Goal: Information Seeking & Learning: Learn about a topic

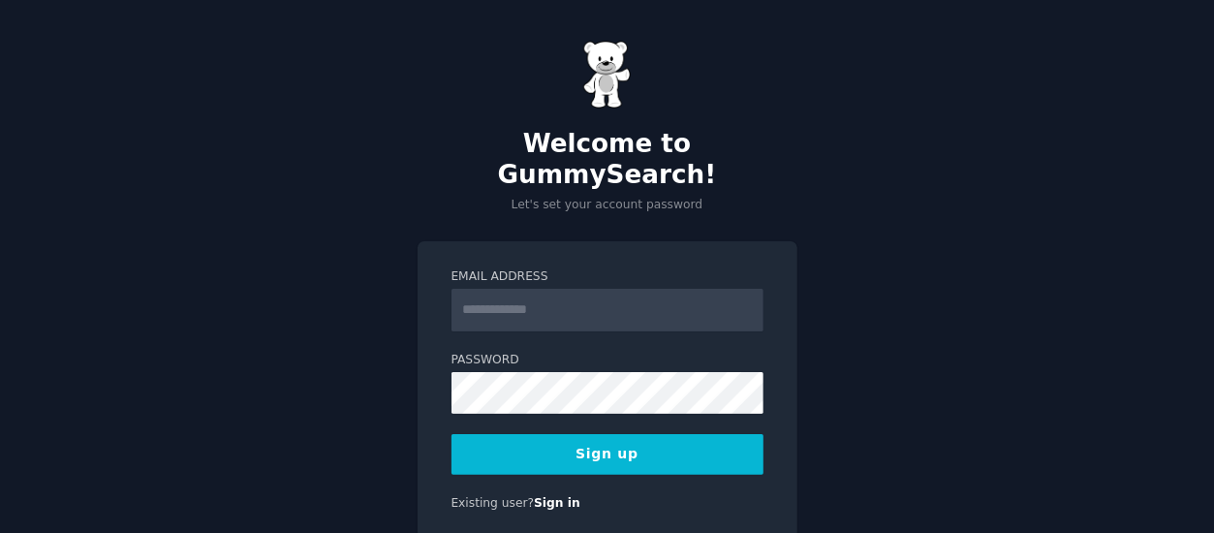
click at [570, 289] on input "Email Address" at bounding box center [607, 310] width 312 height 43
type input "**********"
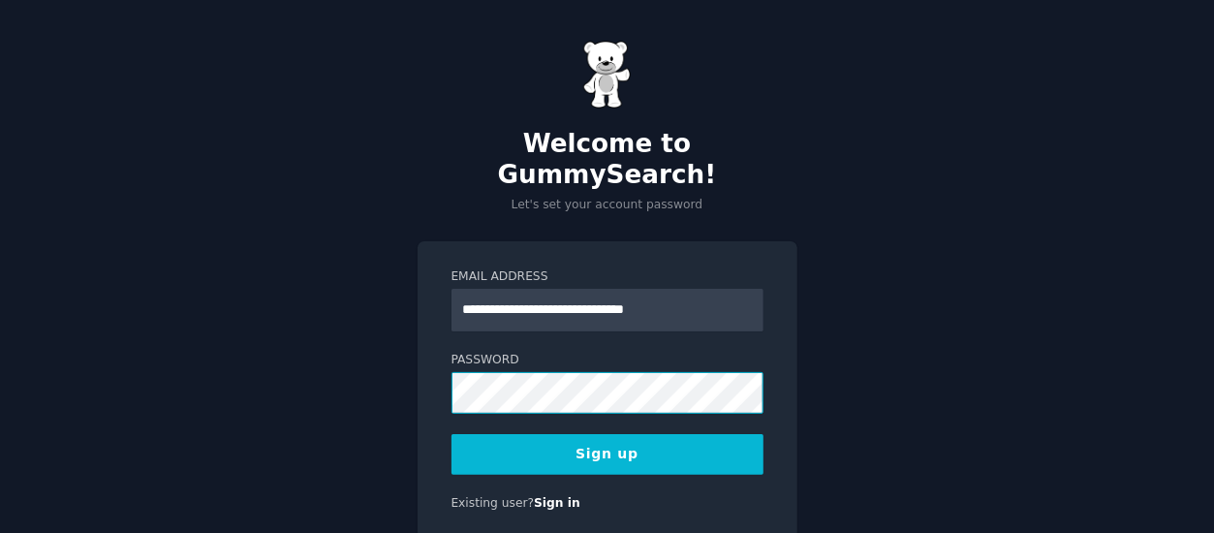
click at [451, 414] on div at bounding box center [451, 414] width 0 height 0
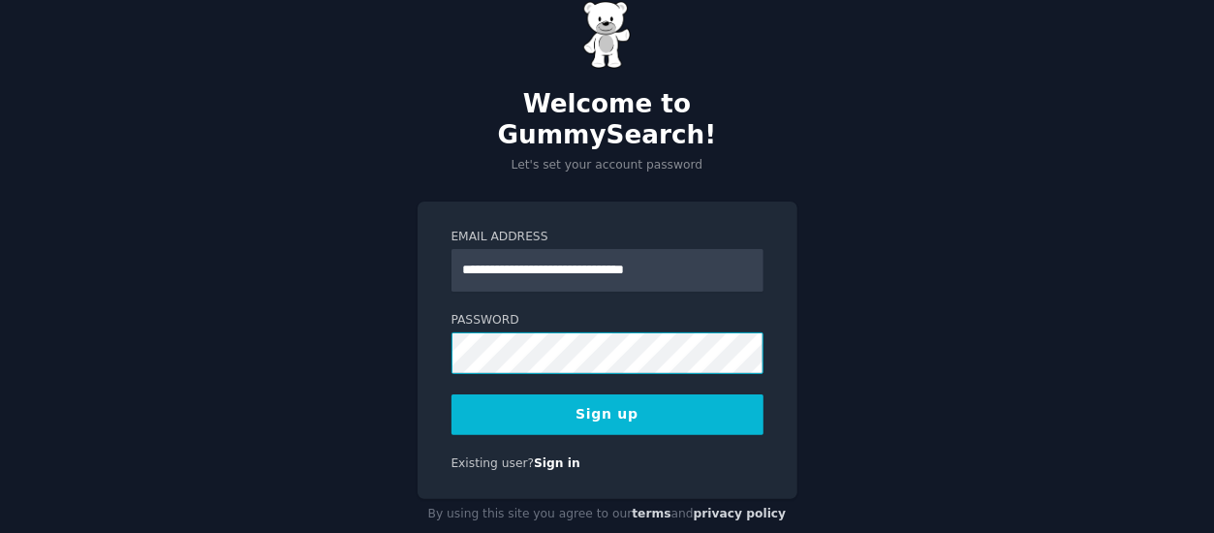
click at [451, 394] on button "Sign up" at bounding box center [607, 414] width 312 height 41
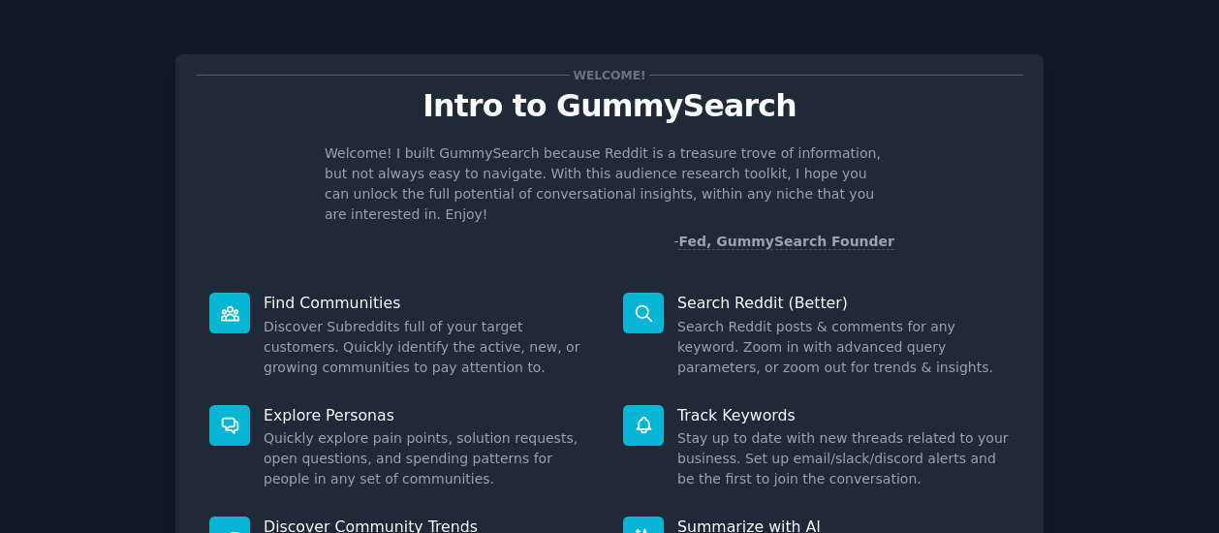
scroll to position [225, 0]
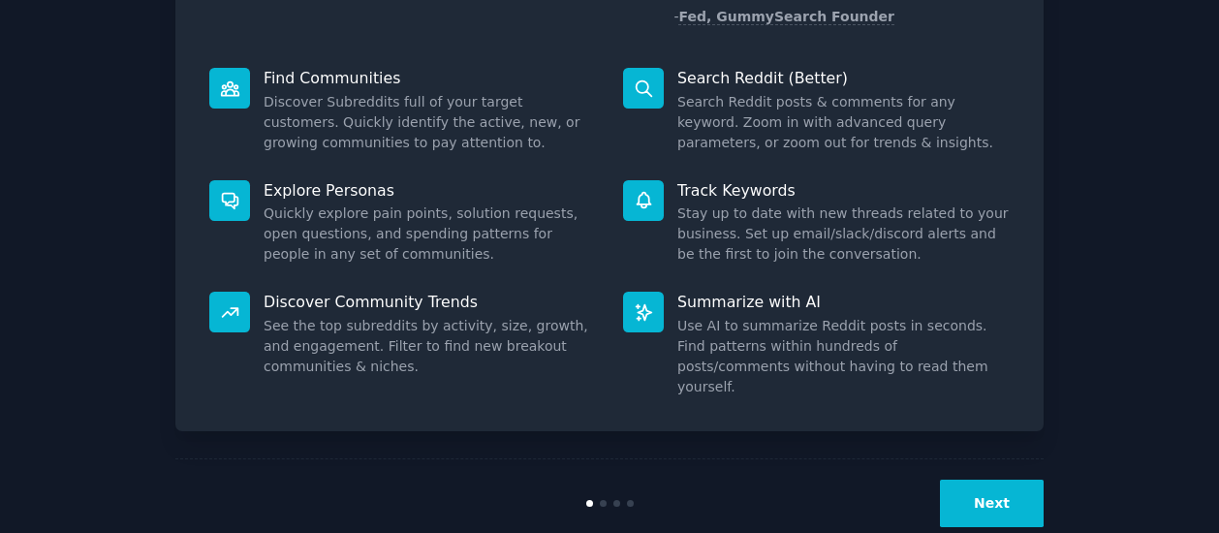
click at [1010, 480] on button "Next" at bounding box center [992, 503] width 104 height 47
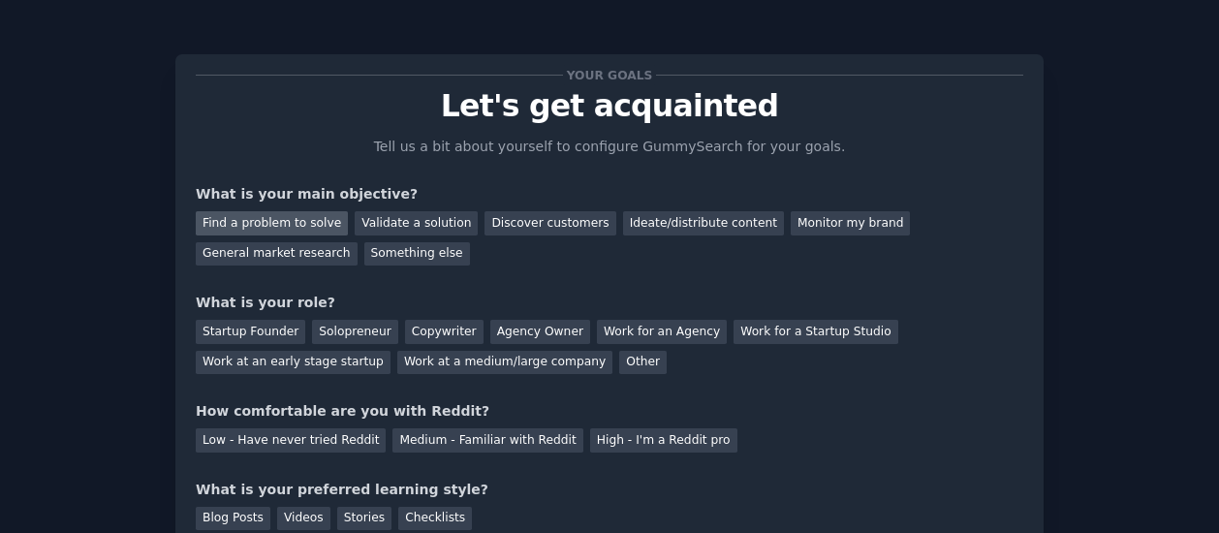
click at [301, 224] on div "Find a problem to solve" at bounding box center [272, 223] width 152 height 24
click at [397, 227] on div "Validate a solution" at bounding box center [416, 223] width 123 height 24
click at [312, 222] on div "Find a problem to solve" at bounding box center [272, 223] width 152 height 24
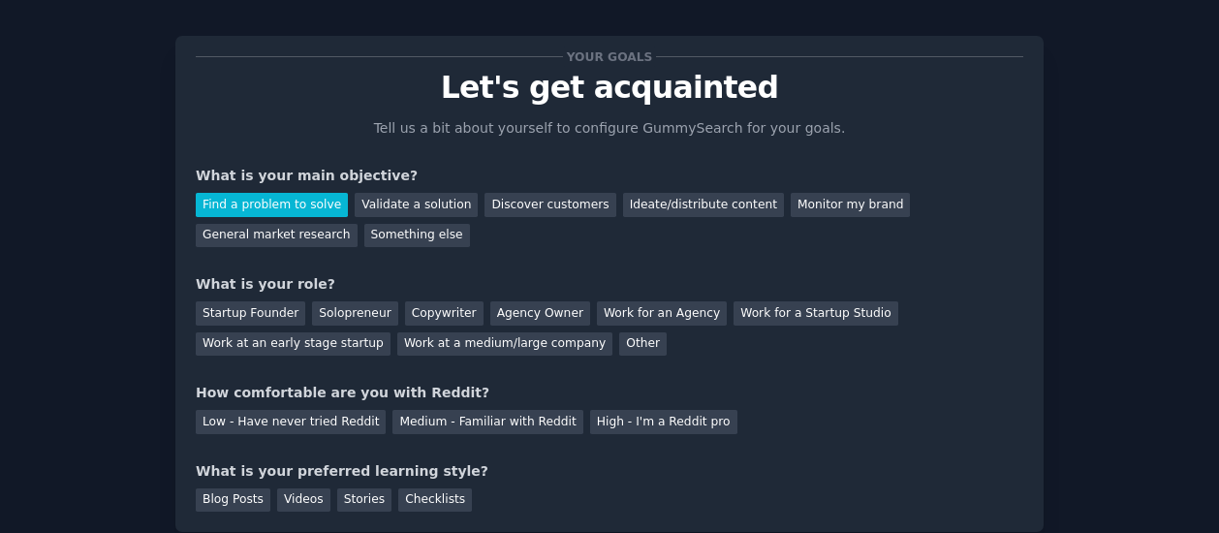
scroll to position [19, 0]
click at [357, 223] on div "General market research" at bounding box center [277, 235] width 162 height 24
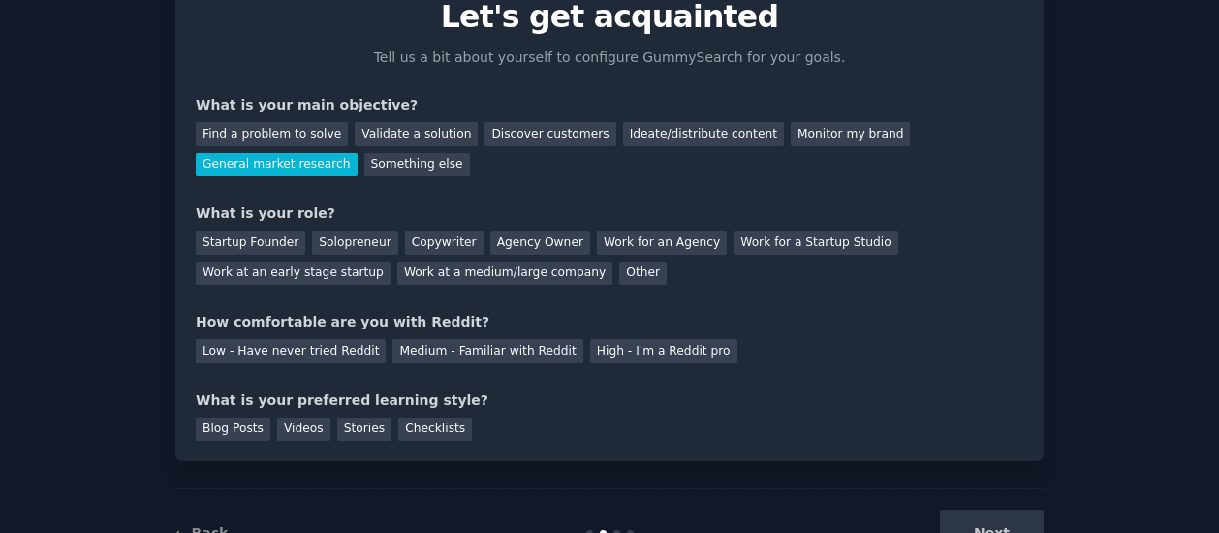
scroll to position [91, 0]
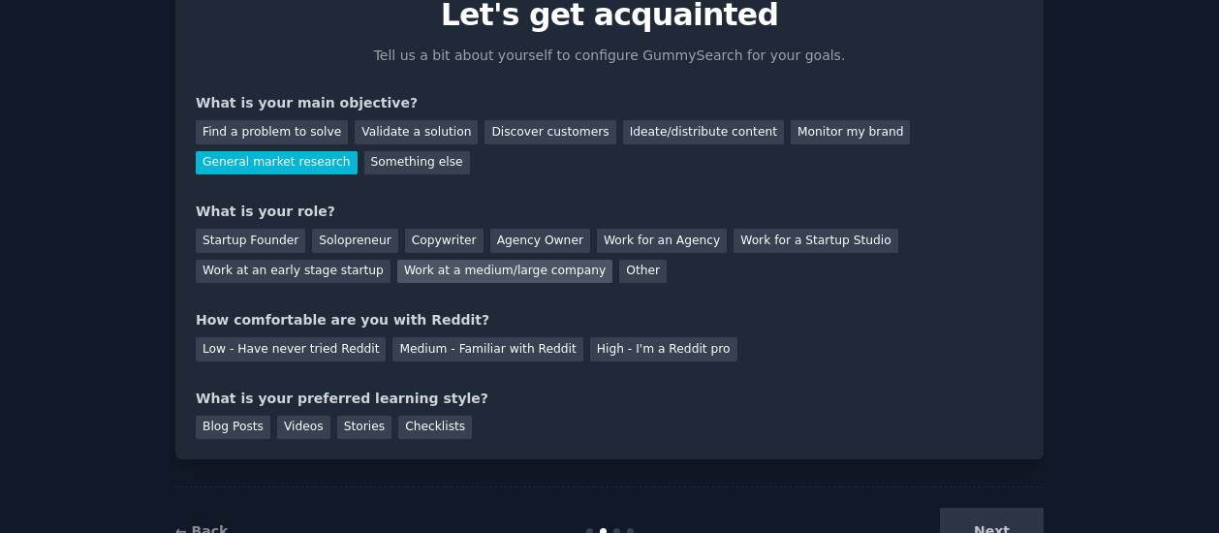
click at [397, 273] on div "Work at a medium/large company" at bounding box center [504, 272] width 215 height 24
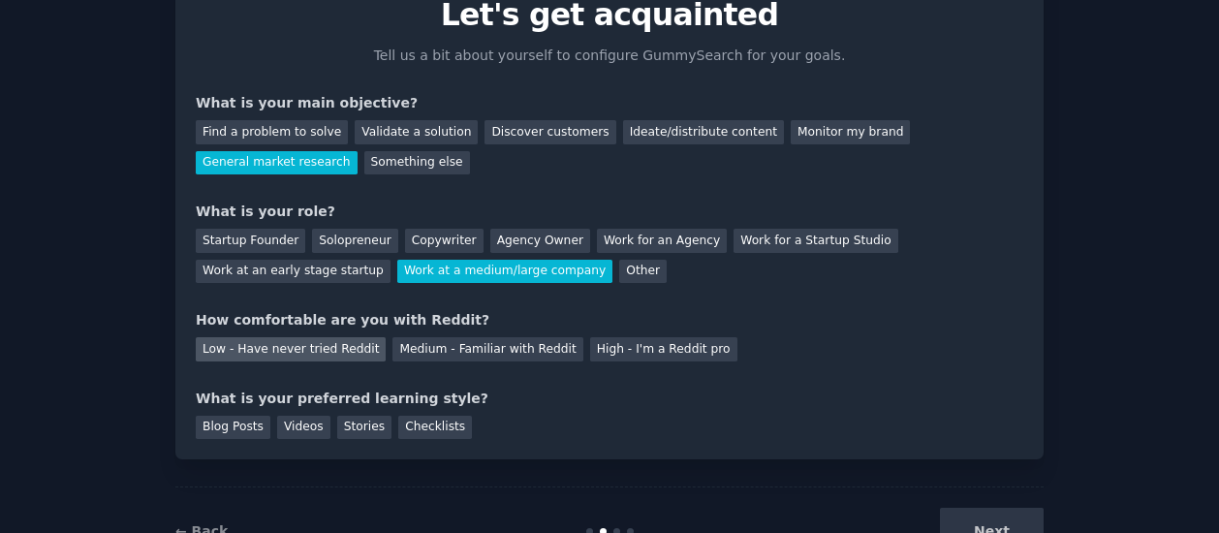
click at [327, 344] on div "Low - Have never tried Reddit" at bounding box center [291, 349] width 190 height 24
click at [240, 425] on div "Blog Posts" at bounding box center [233, 428] width 75 height 24
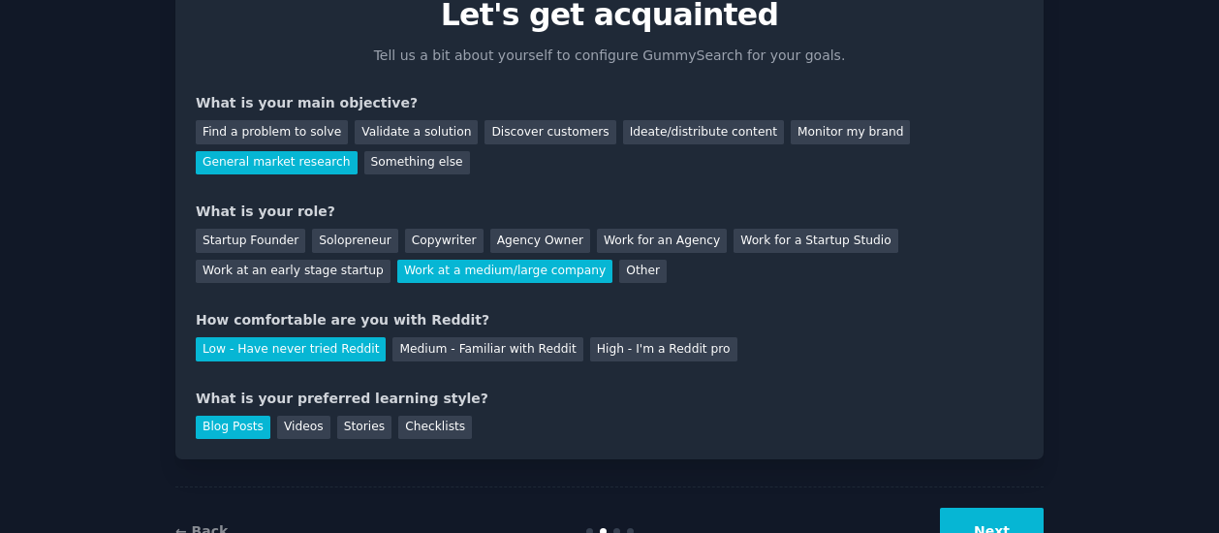
scroll to position [160, 0]
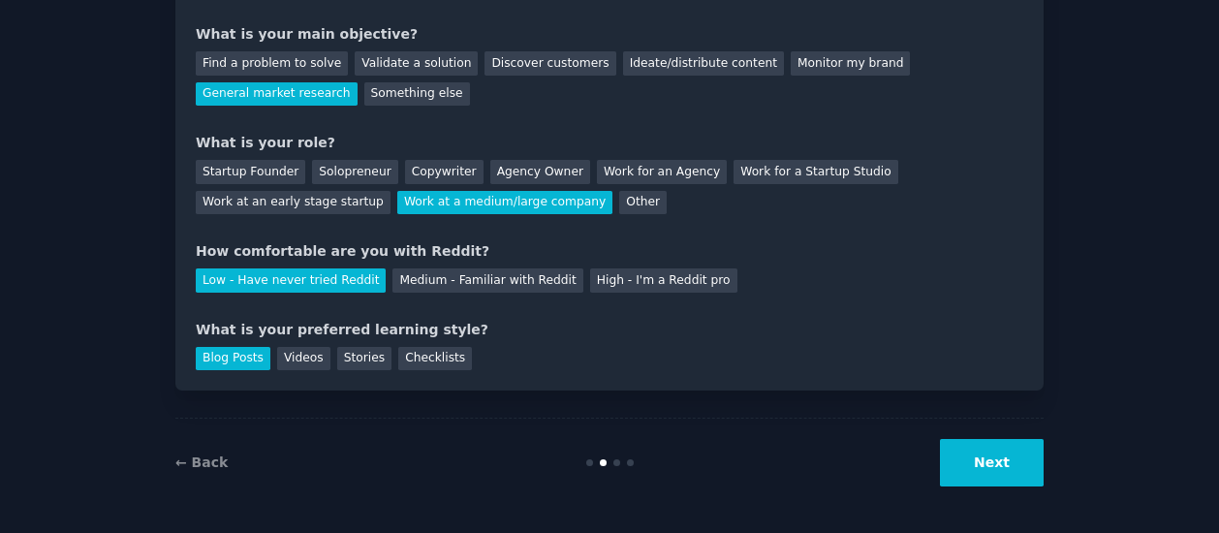
click at [1007, 453] on button "Next" at bounding box center [992, 462] width 104 height 47
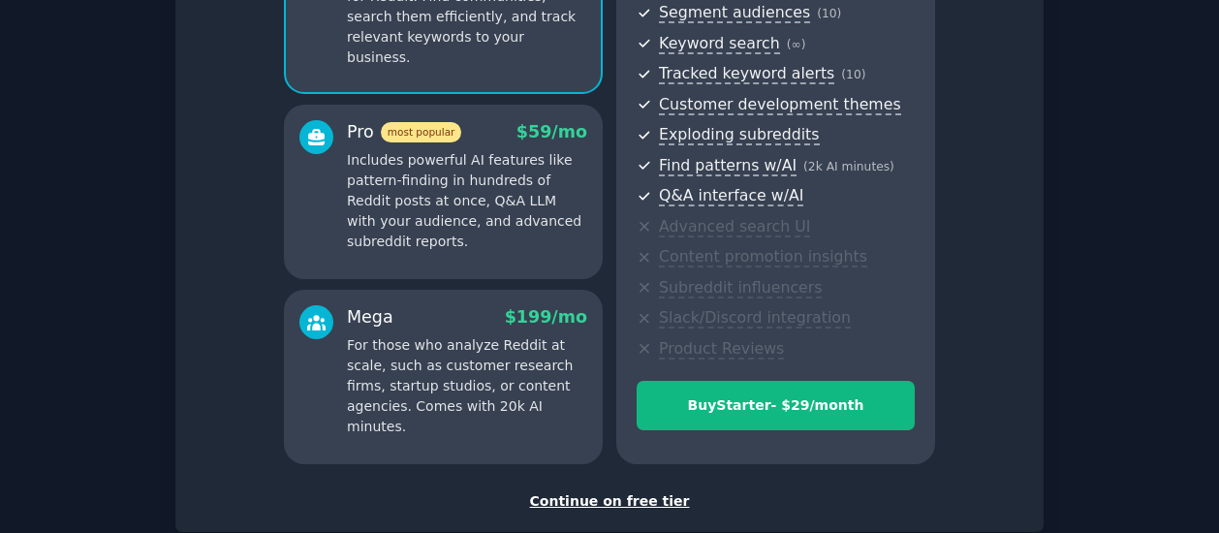
scroll to position [277, 0]
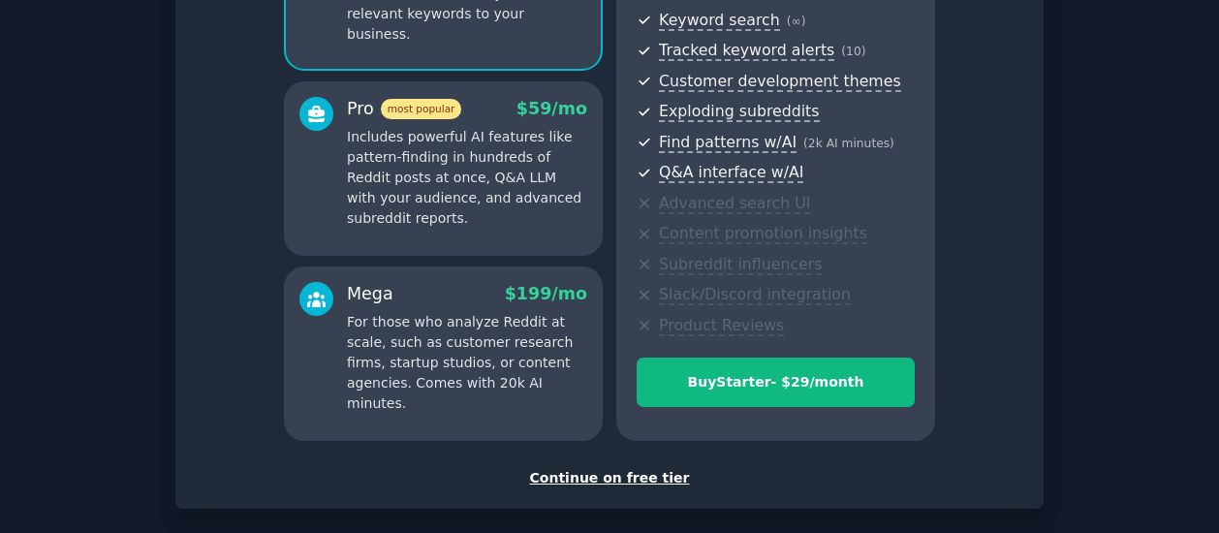
click at [606, 479] on div "Continue on free tier" at bounding box center [609, 478] width 827 height 20
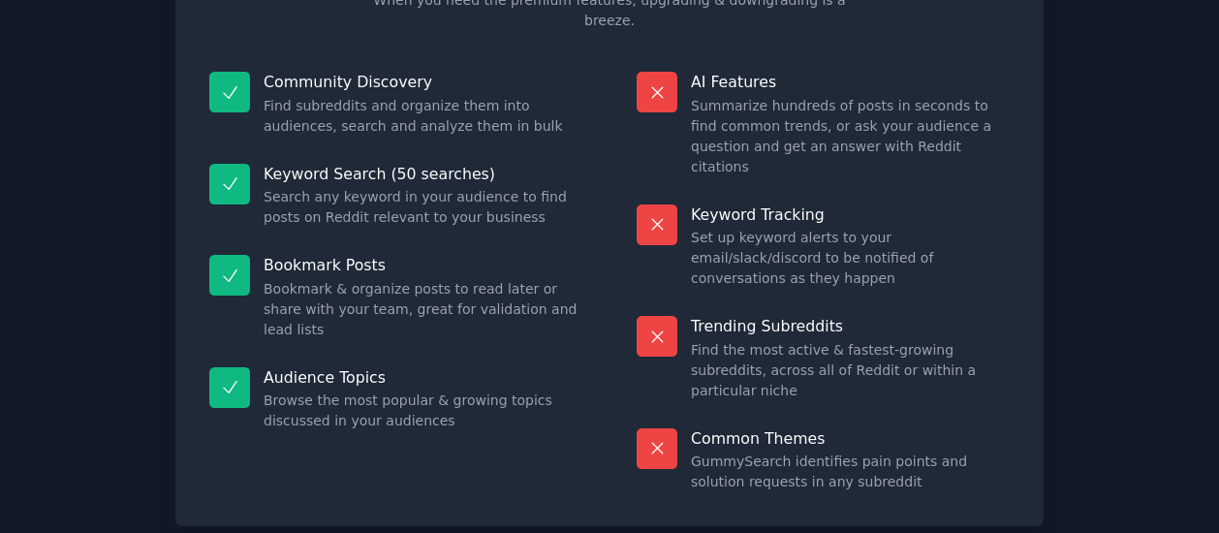
scroll to position [189, 0]
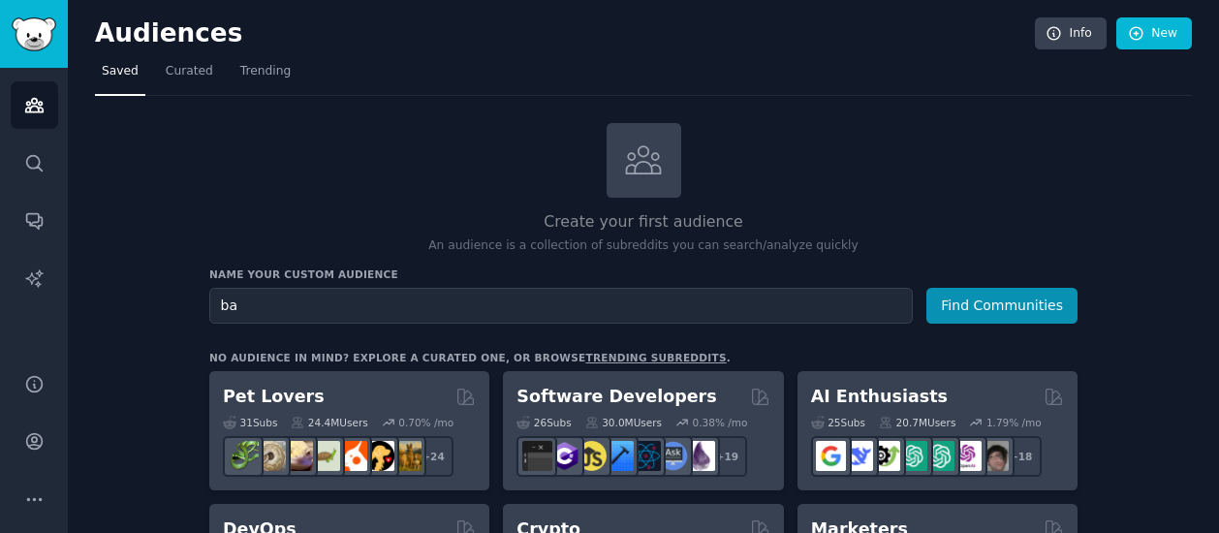
type input "b"
type input "chickens"
click at [1012, 295] on button "Find Communities" at bounding box center [1001, 306] width 151 height 36
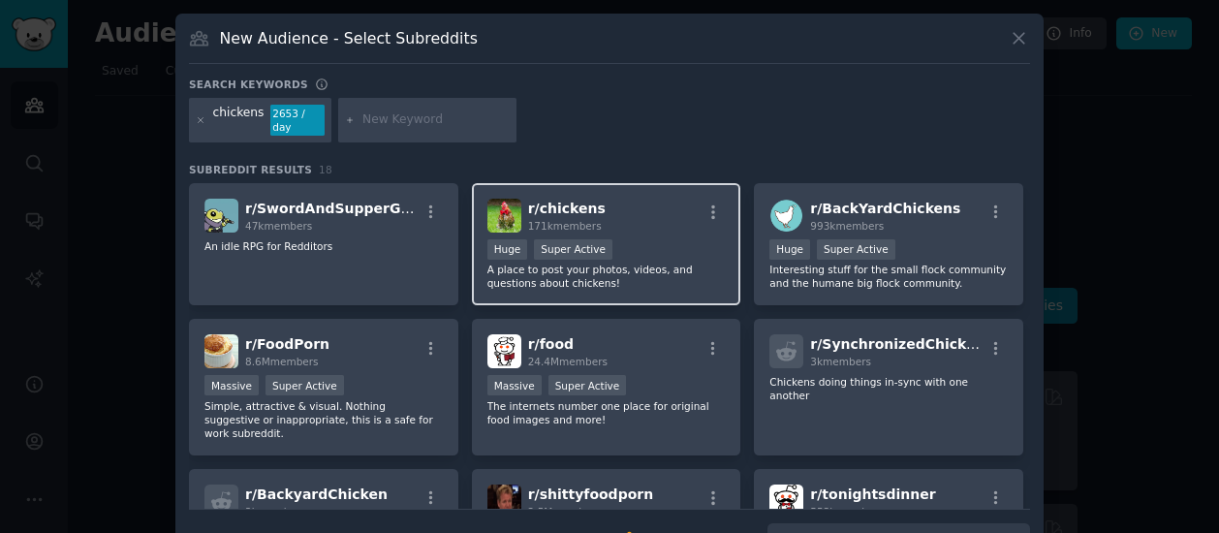
click at [556, 183] on div "r/ chickens 171k members Huge Super Active A place to post your photos, videos,…" at bounding box center [606, 244] width 269 height 123
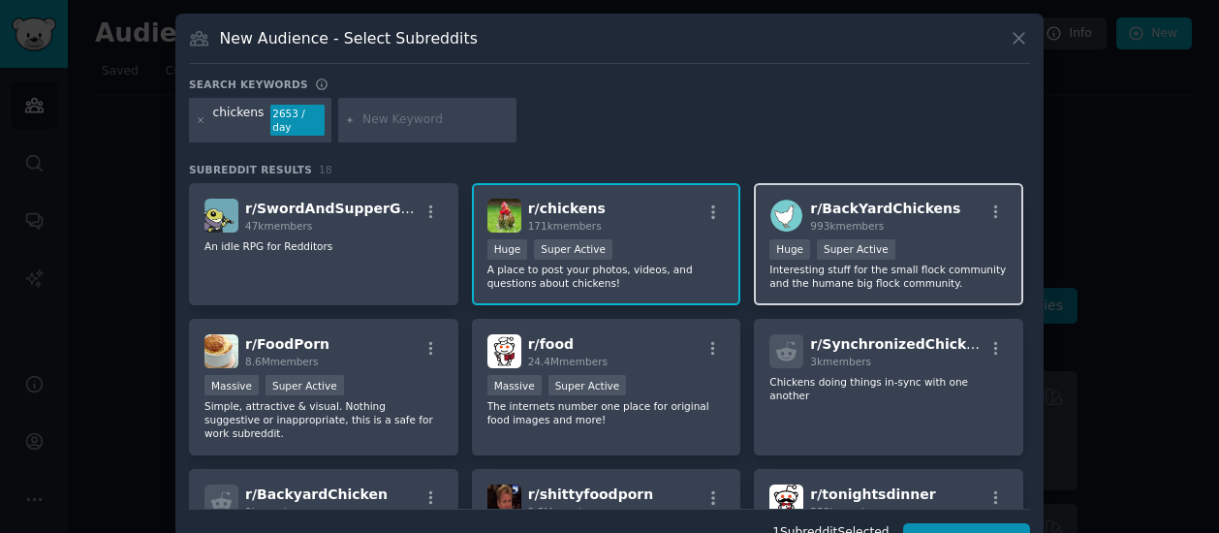
click at [877, 183] on div "r/ BackYardChickens 993k members >= 95th percentile for submissions / day Huge …" at bounding box center [888, 244] width 269 height 123
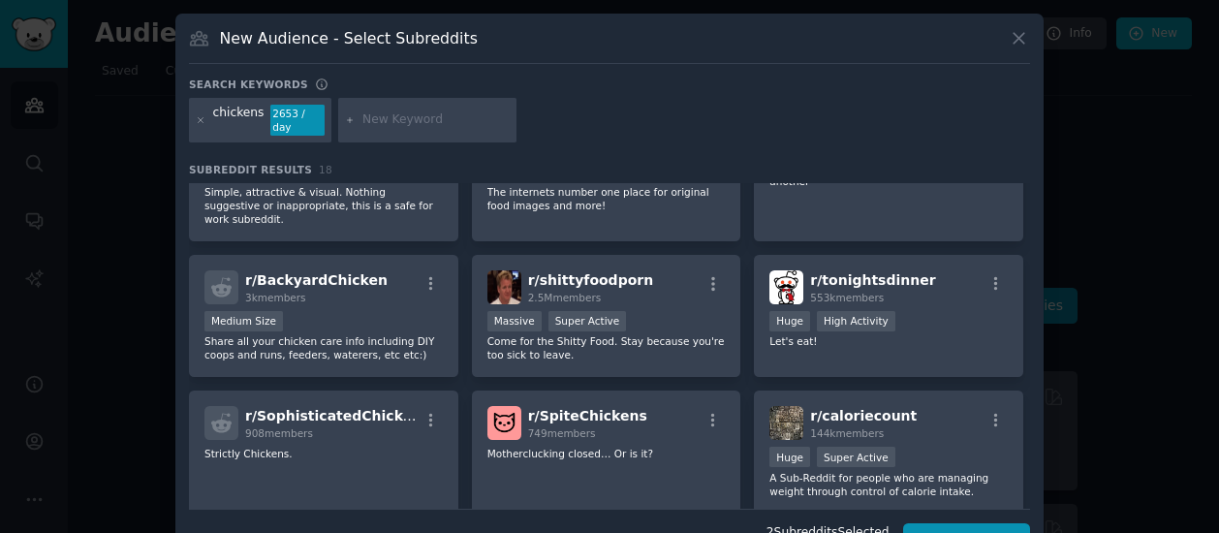
scroll to position [215, 0]
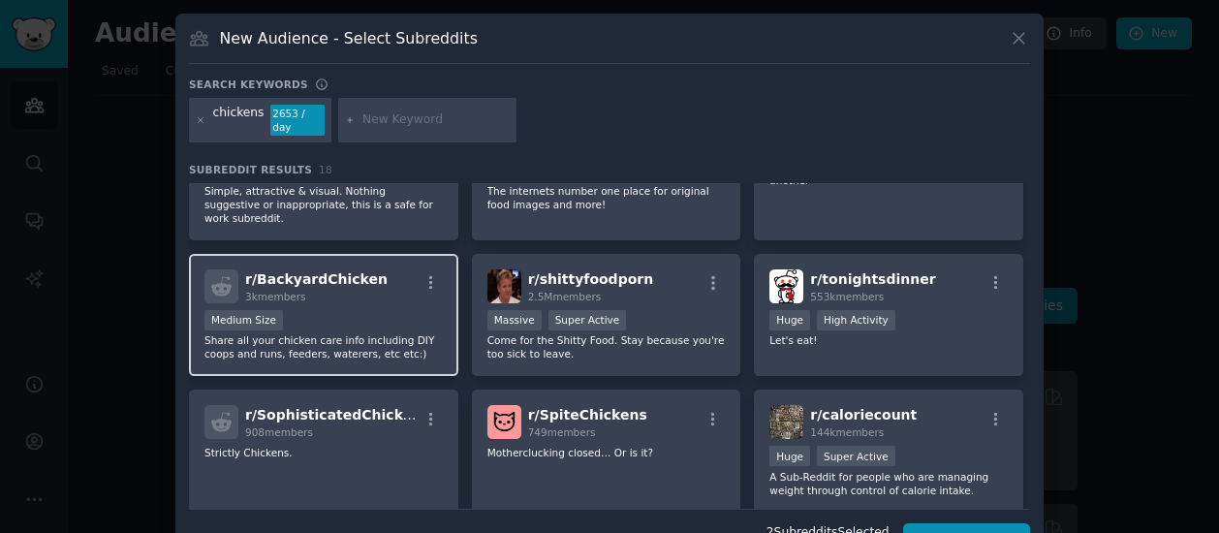
click at [314, 290] on div "3k members" at bounding box center [316, 297] width 142 height 14
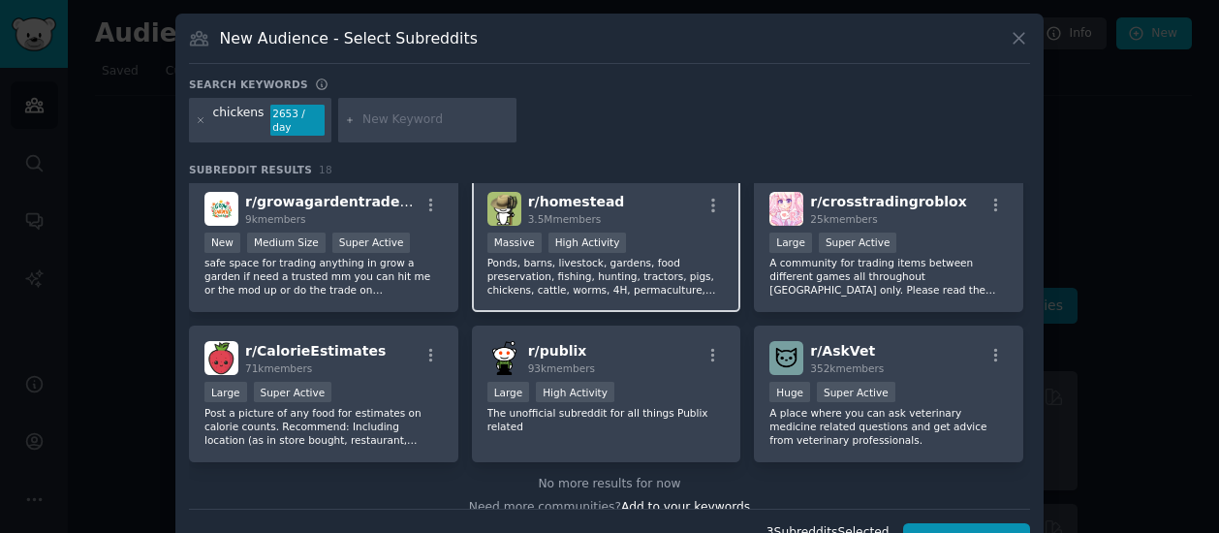
scroll to position [573, 0]
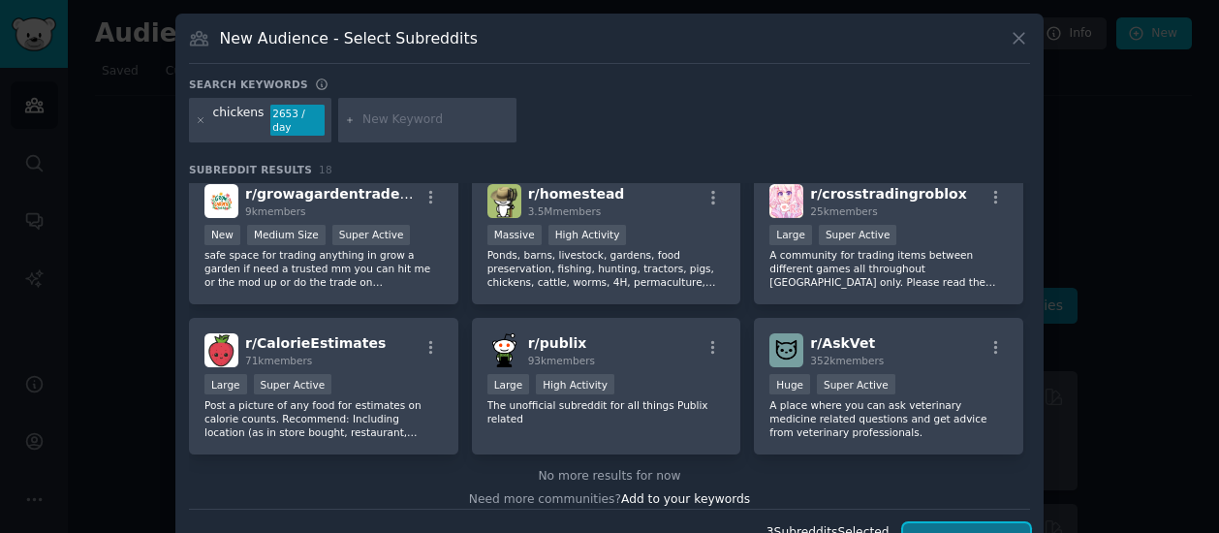
click at [972, 526] on button "Create Audience" at bounding box center [967, 539] width 128 height 33
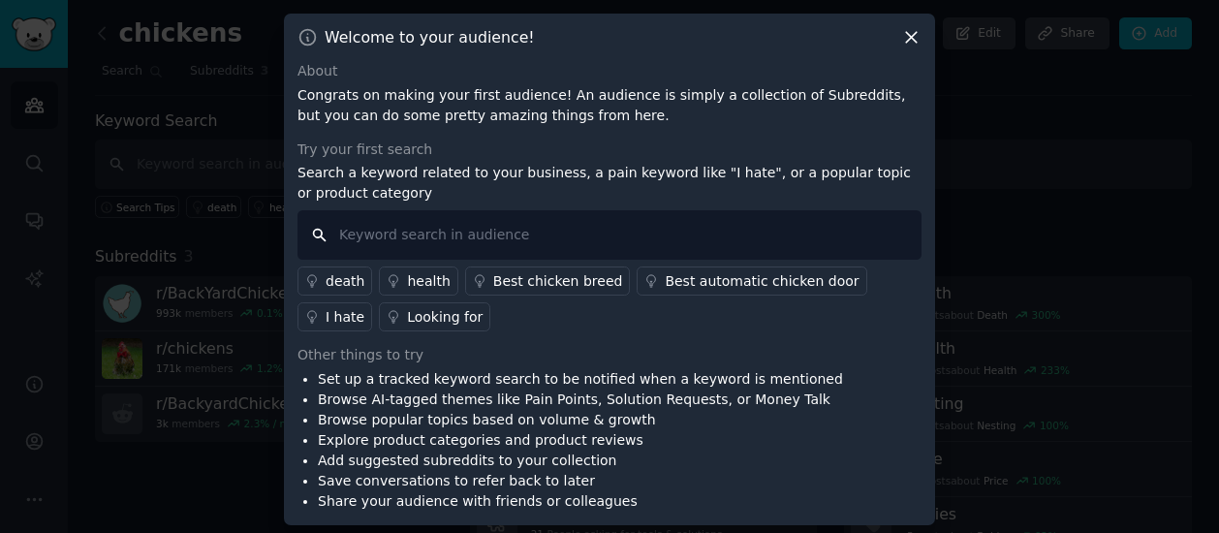
click at [428, 230] on input "text" at bounding box center [609, 234] width 624 height 49
type input "Strong Animals Chicken Essentials"
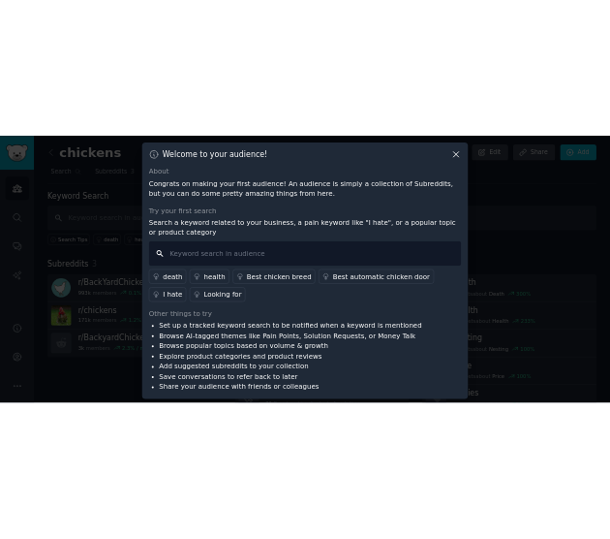
scroll to position [3, 0]
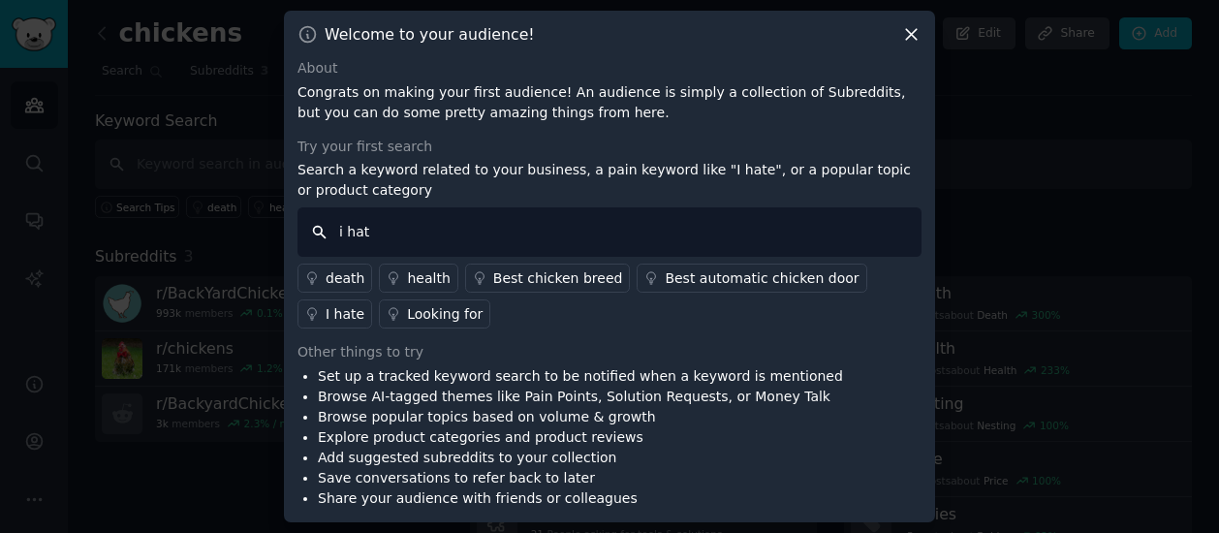
type input "i hate"
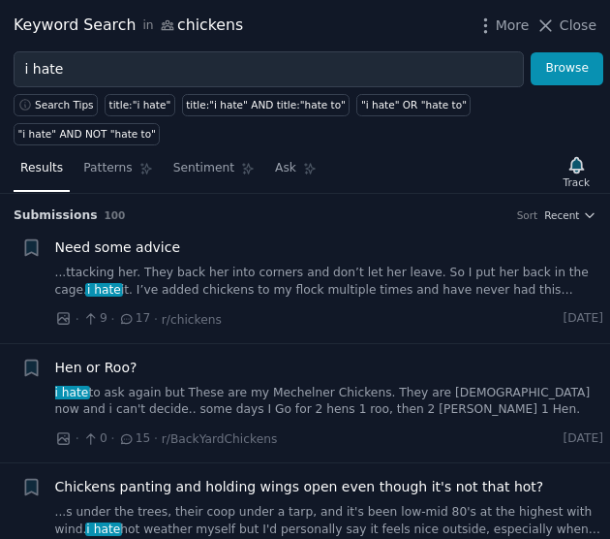
click at [85, 264] on link "...ttacking her. They back her into corners and don’t let her leave. So I put h…" at bounding box center [329, 281] width 549 height 34
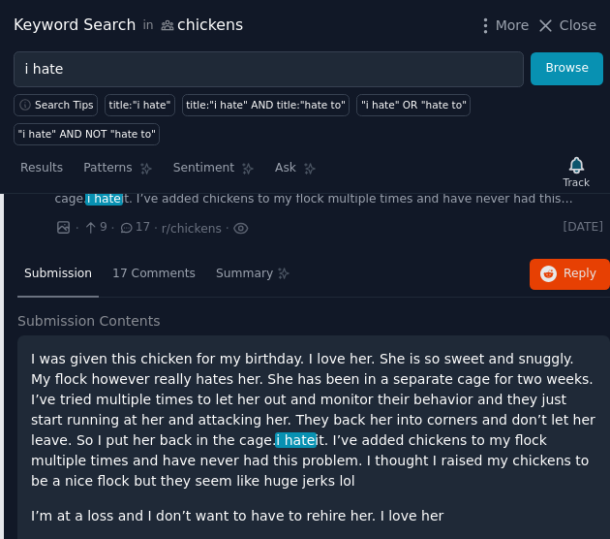
scroll to position [95, 0]
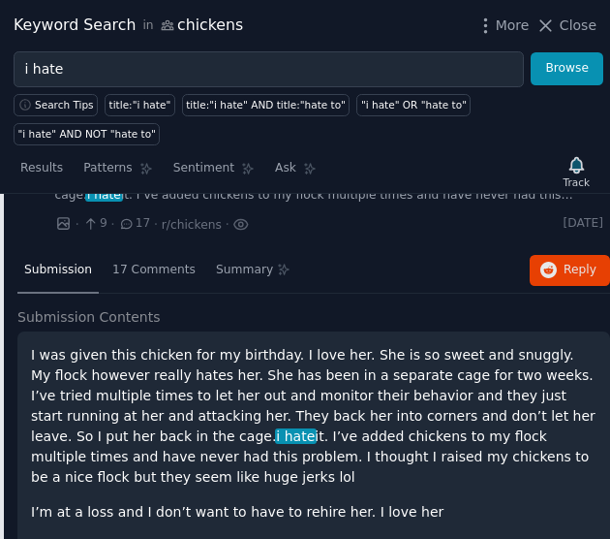
click at [226, 359] on p "I was given this chicken for my birthday. I love her. She is so sweet and snugg…" at bounding box center [314, 416] width 566 height 142
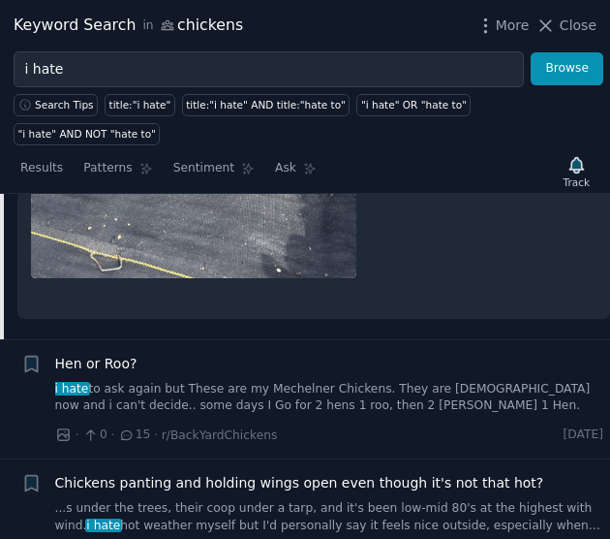
scroll to position [816, 0]
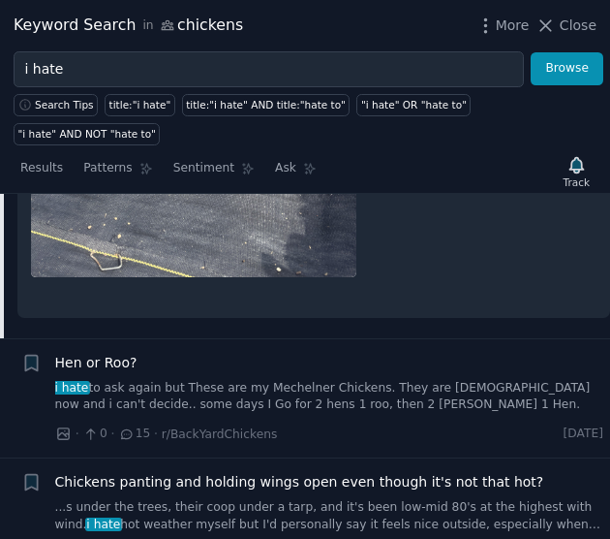
click at [229, 380] on link "i hate to ask again but These are my Mechelner Chickens. They are [DEMOGRAPHIC_…" at bounding box center [329, 397] width 549 height 34
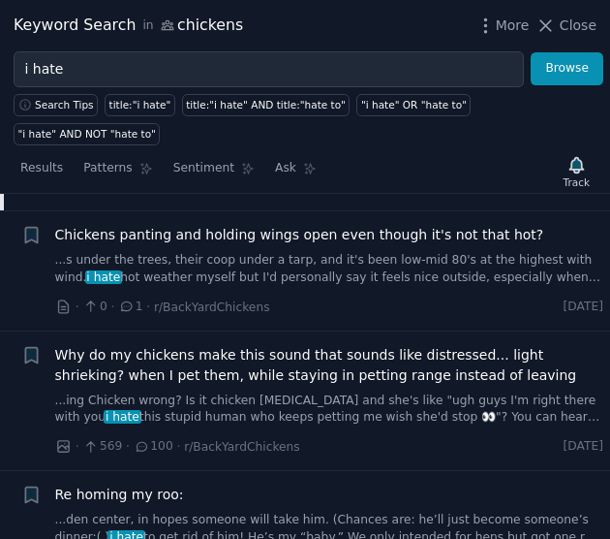
scroll to position [3304, 0]
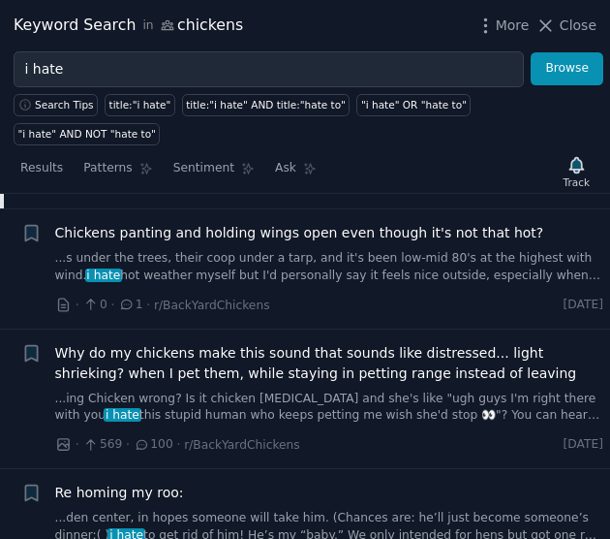
click at [261, 223] on span "Chickens panting and holding wings open even though it's not that hot?" at bounding box center [299, 233] width 489 height 20
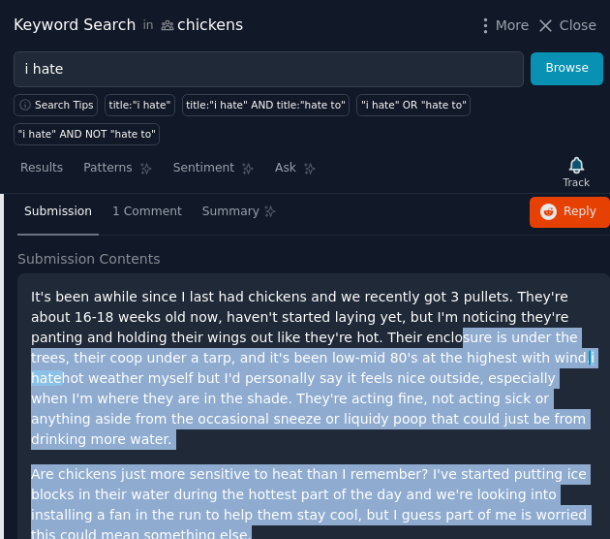
scroll to position [389, 0]
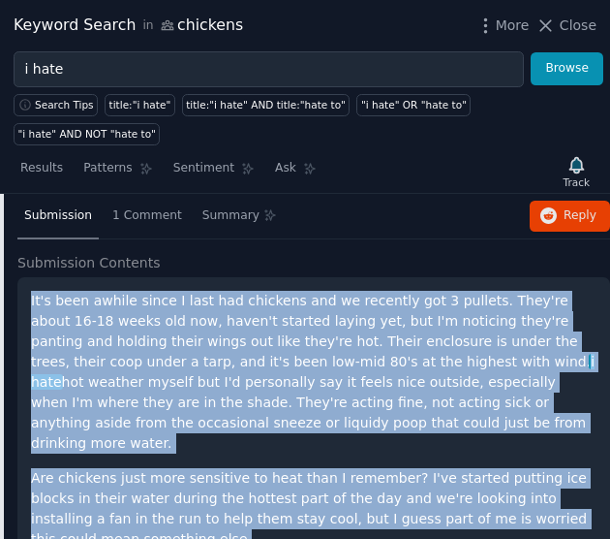
drag, startPoint x: 572, startPoint y: 356, endPoint x: 0, endPoint y: 270, distance: 577.9
click at [0, 270] on div "Submission 1 Comment Summary Reply on Reddit Submission Contents It's been awhi…" at bounding box center [305, 403] width 610 height 418
copy div "It's been awhile since I last had chickens and we recently got 3 pullets. They'…"
click at [244, 348] on p "It's been awhile since I last had chickens and we recently got 3 pullets. They'…" at bounding box center [314, 372] width 566 height 163
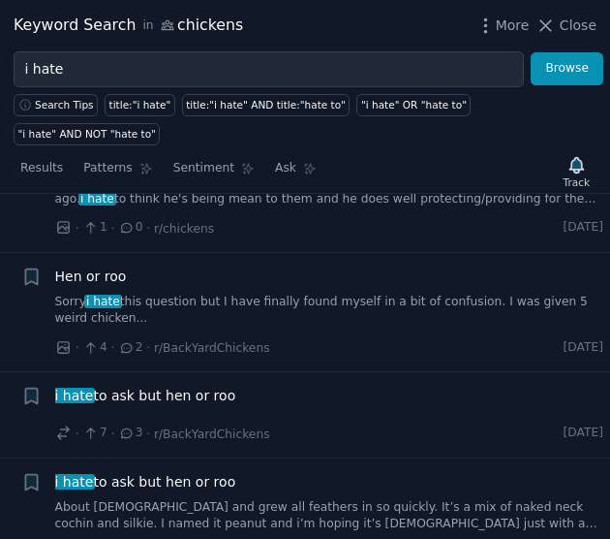
scroll to position [1178, 0]
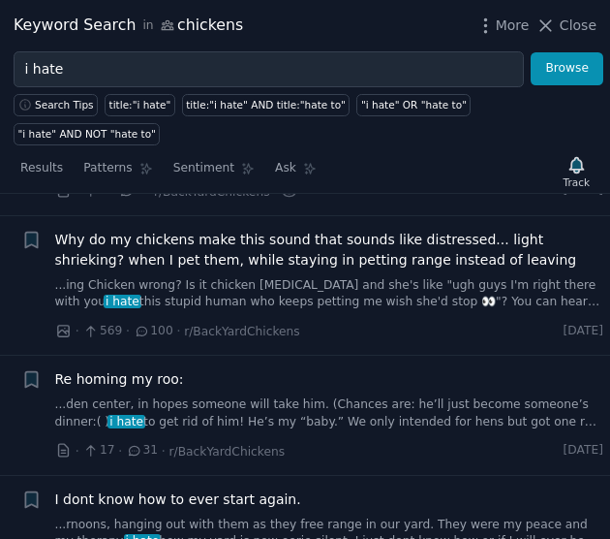
click at [444, 230] on span "Why do my chickens make this sound that sounds like distressed... light shrieki…" at bounding box center [329, 250] width 549 height 41
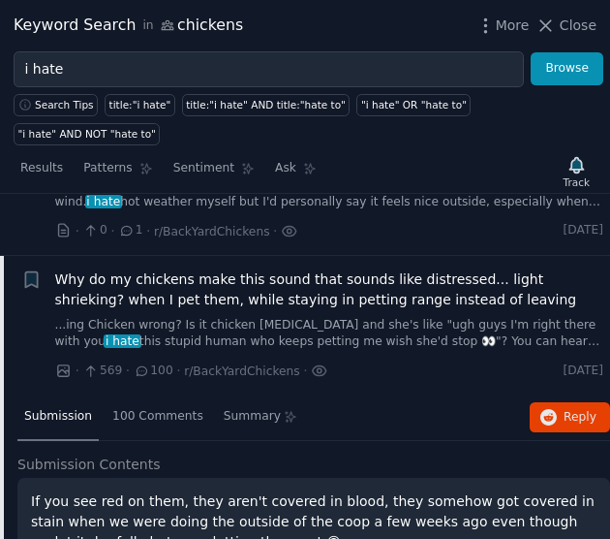
scroll to position [125, 0]
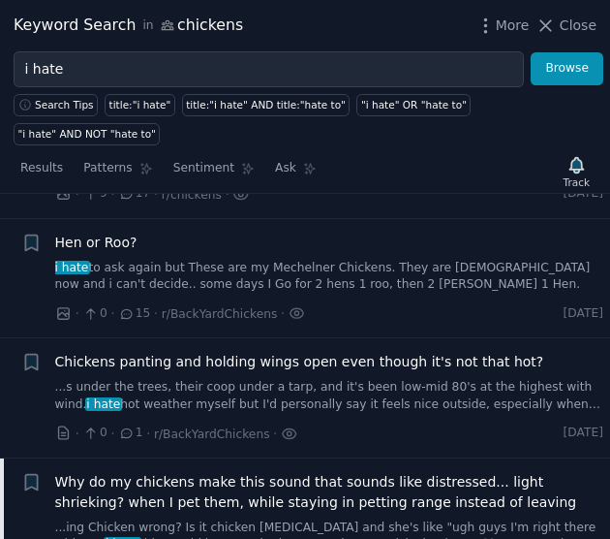
click at [227, 260] on link "i hate to ask again but These are my Mechelner Chickens. They are [DEMOGRAPHIC_…" at bounding box center [329, 277] width 549 height 34
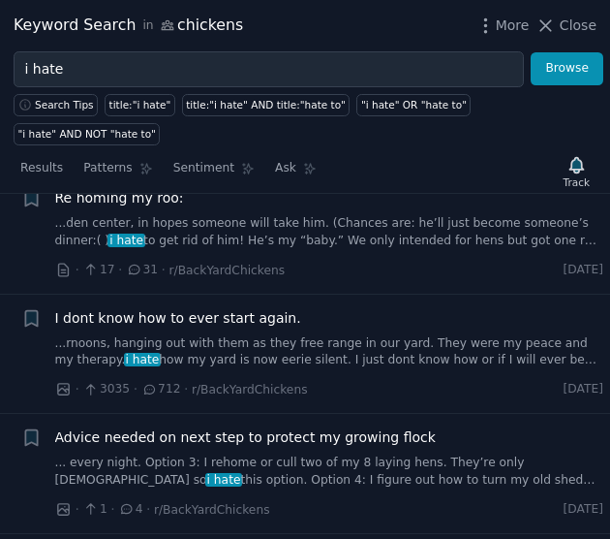
scroll to position [3604, 0]
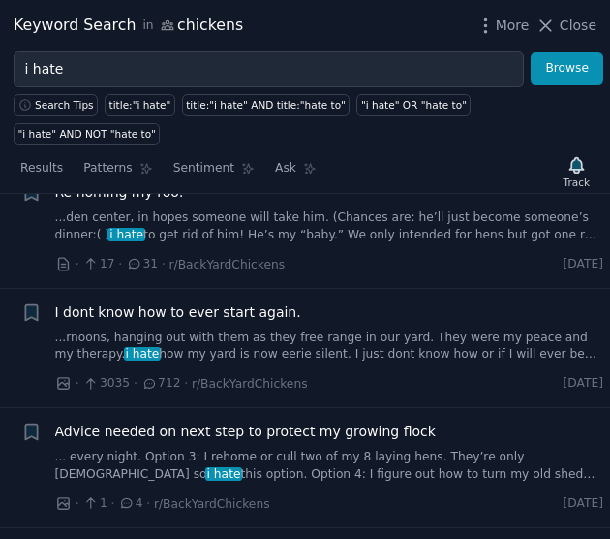
click at [223, 302] on div "I dont know how to ever start again. ...rnoons, hanging out with them as they f…" at bounding box center [329, 332] width 549 height 61
click at [203, 329] on link "...rnoons, hanging out with them as they free range in our yard. They were my p…" at bounding box center [329, 346] width 549 height 34
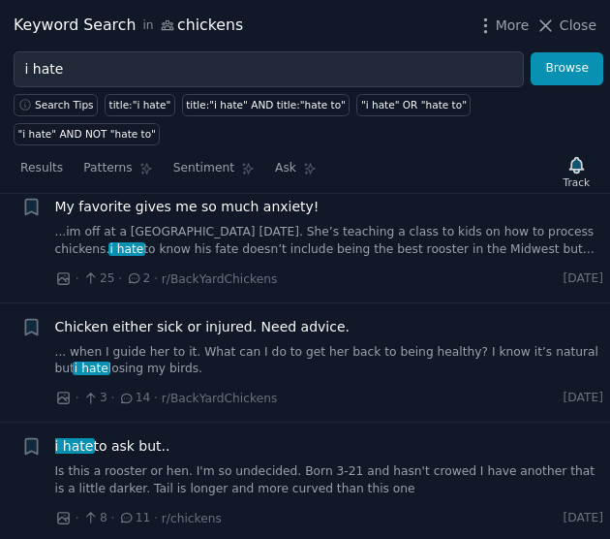
scroll to position [5827, 0]
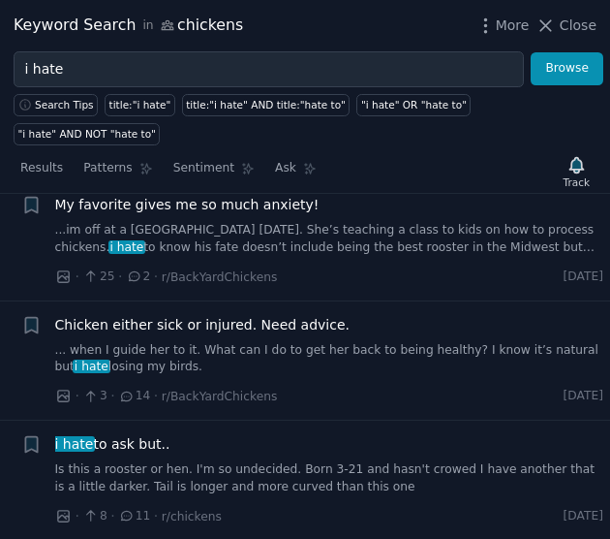
click at [318, 342] on link "... when I guide her to it. What can I do to get her back to being healthy? I k…" at bounding box center [329, 359] width 549 height 34
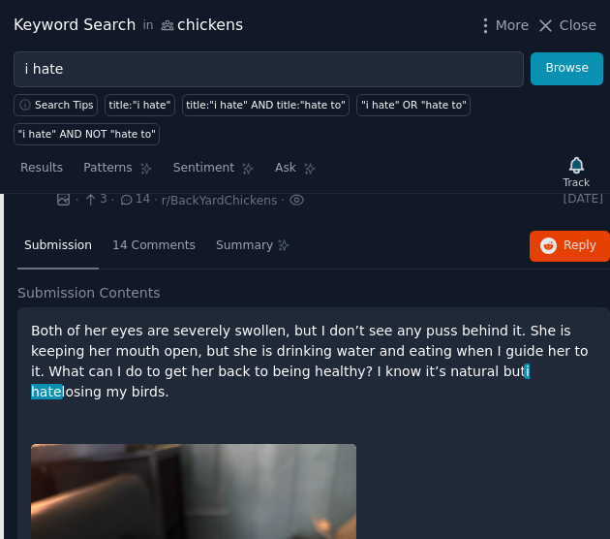
scroll to position [2149, 0]
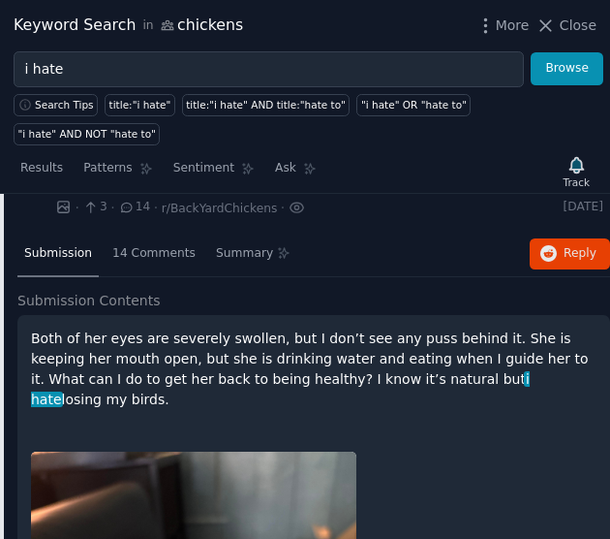
drag, startPoint x: 461, startPoint y: 355, endPoint x: 20, endPoint y: 302, distance: 443.9
copy p "Both of her eyes are severely swollen, but I don’t see any puss behind it. She …"
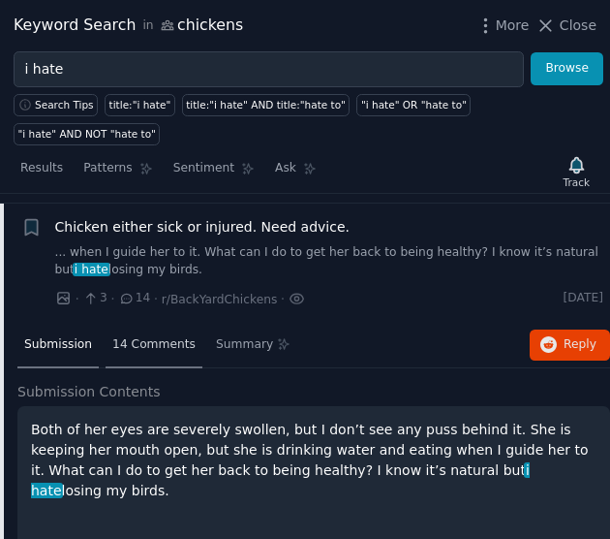
click at [135, 336] on span "14 Comments" at bounding box center [153, 344] width 83 height 17
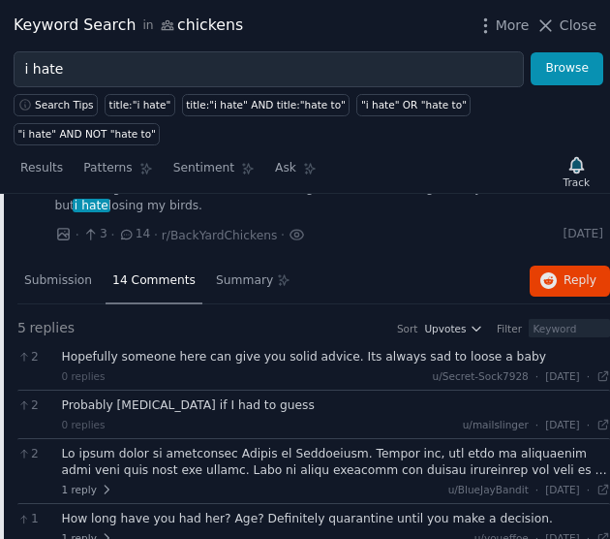
scroll to position [2085, 0]
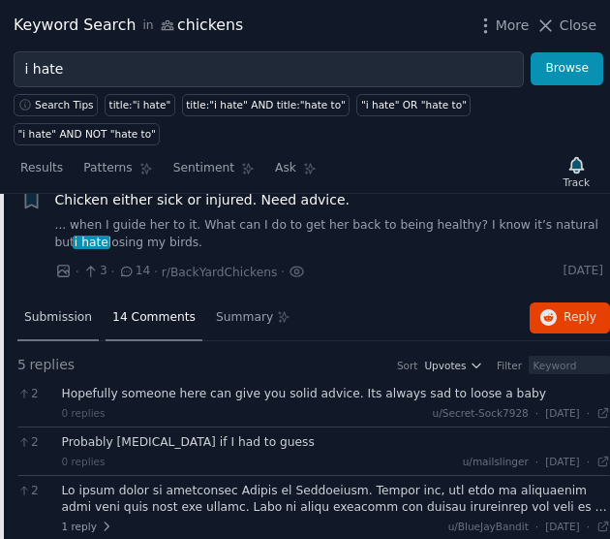
click at [58, 309] on span "Submission" at bounding box center [58, 317] width 68 height 17
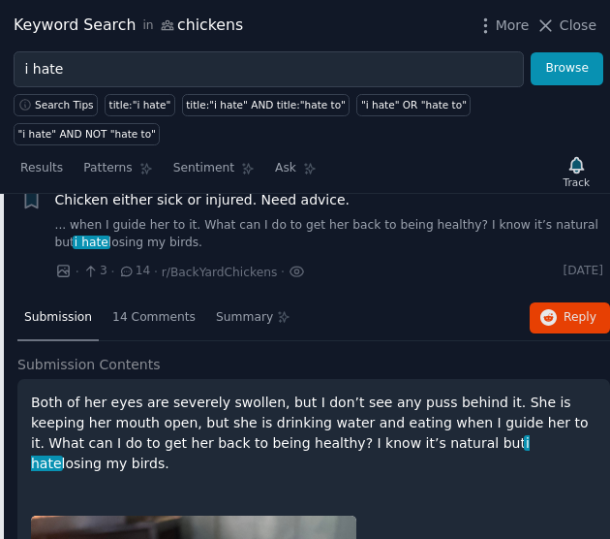
drag, startPoint x: 477, startPoint y: 407, endPoint x: 10, endPoint y: 359, distance: 469.4
copy p "Both of her eyes are severely swollen, but I don’t see any puss behind it. She …"
